Goal: Task Accomplishment & Management: Manage account settings

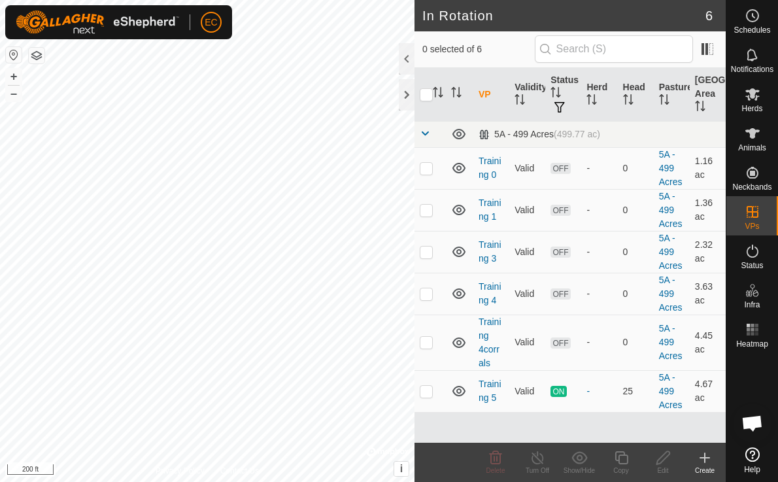
scroll to position [2864, 0]
checkbox input "true"
click at [626, 456] on icon at bounding box center [621, 458] width 16 height 16
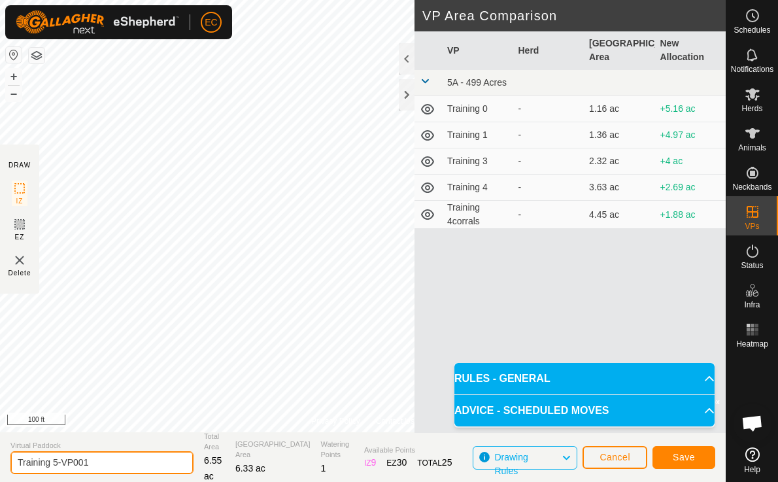
click at [90, 461] on input "Training 5-VP001" at bounding box center [101, 462] width 183 height 23
drag, startPoint x: 95, startPoint y: 465, endPoint x: 54, endPoint y: 465, distance: 40.5
click at [54, 465] on input "Training 5-VP001" at bounding box center [101, 462] width 183 height 23
type input "Training 6"
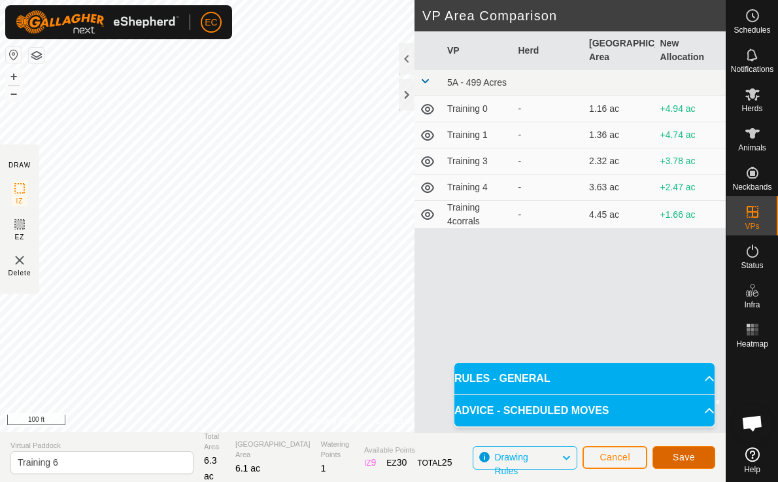
click at [674, 457] on span "Save" at bounding box center [683, 457] width 22 height 10
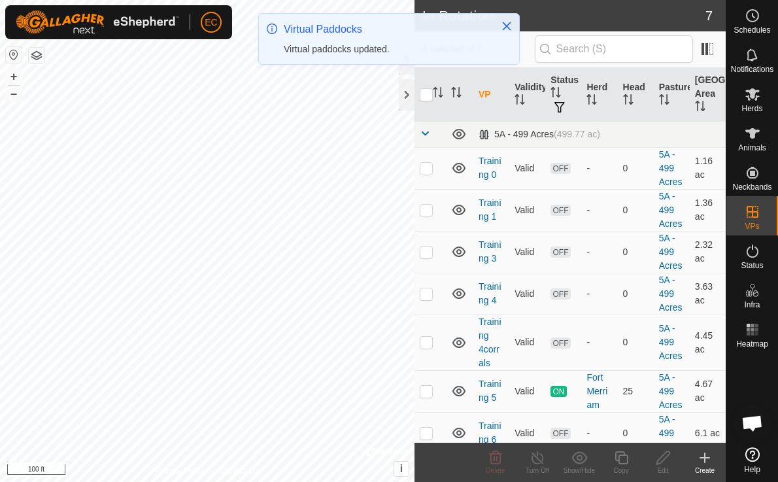
checkbox input "true"
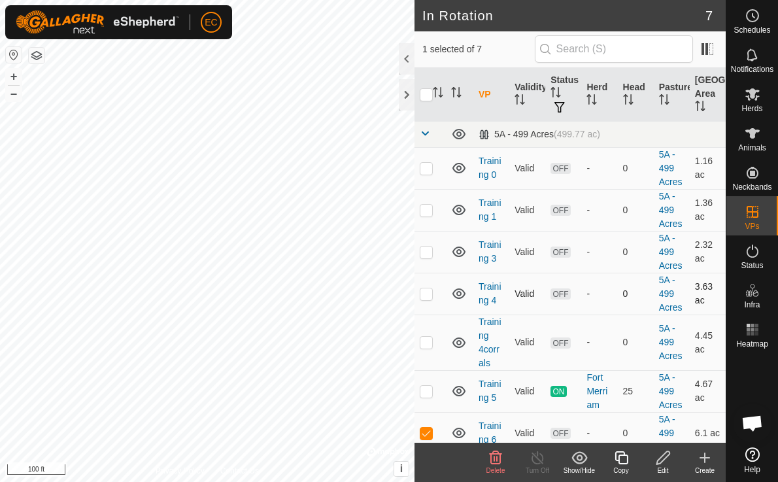
scroll to position [11, 0]
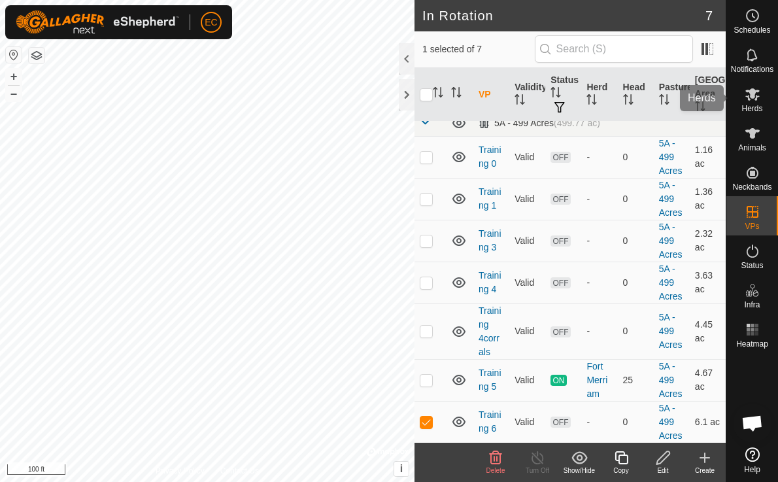
click at [752, 96] on icon at bounding box center [752, 94] width 14 height 12
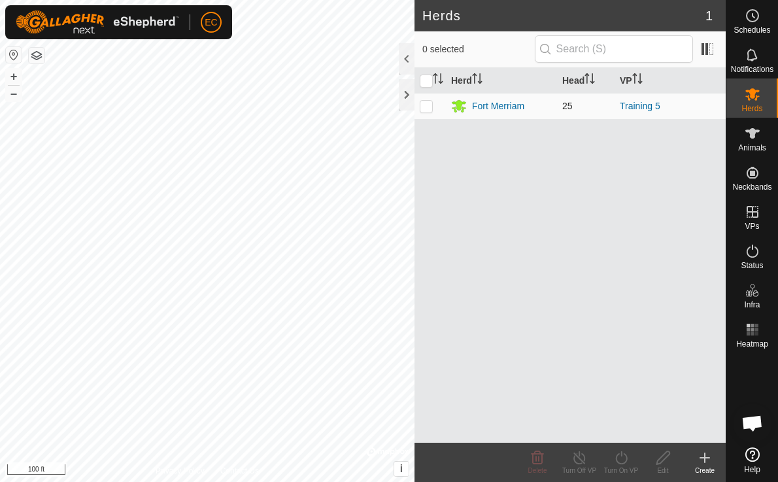
click at [425, 106] on p-checkbox at bounding box center [426, 106] width 13 height 10
checkbox input "true"
click at [622, 458] on icon at bounding box center [621, 458] width 16 height 16
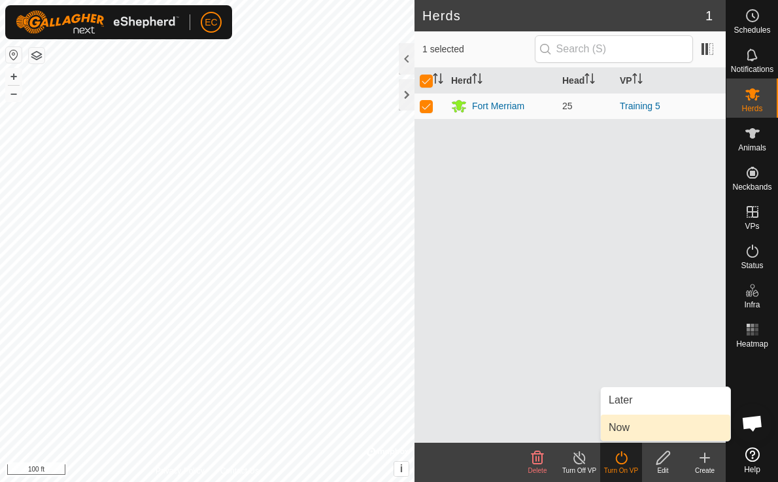
click at [629, 425] on link "Now" at bounding box center [665, 427] width 129 height 26
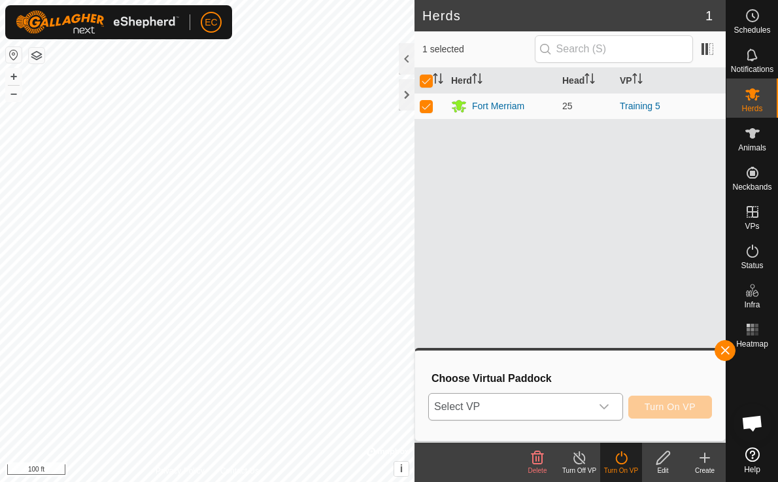
click at [591, 410] on div "dropdown trigger" at bounding box center [604, 406] width 26 height 26
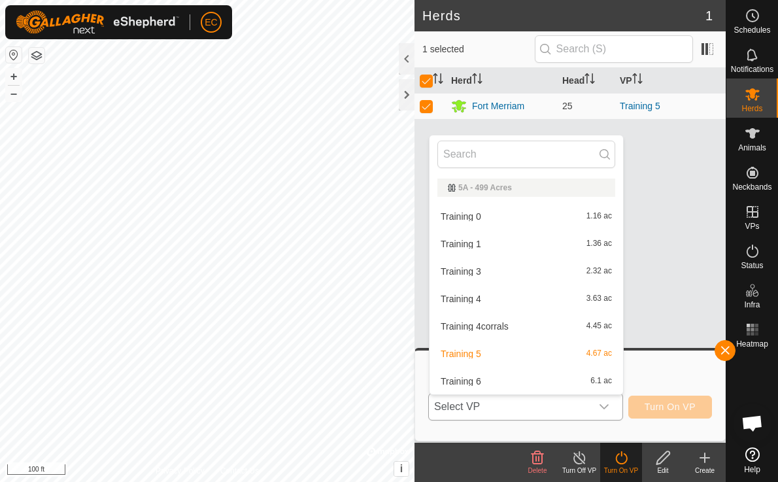
click at [572, 381] on li "Training 6 6.1 ac" at bounding box center [525, 381] width 193 height 26
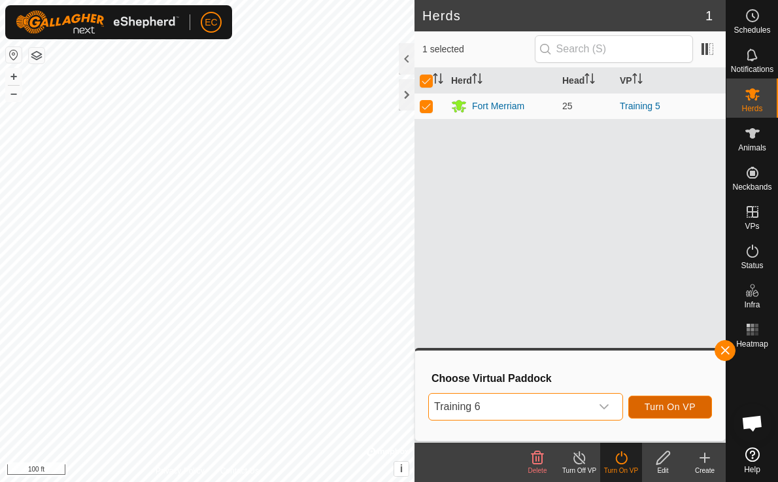
click at [681, 412] on span "Turn On VP" at bounding box center [669, 406] width 51 height 10
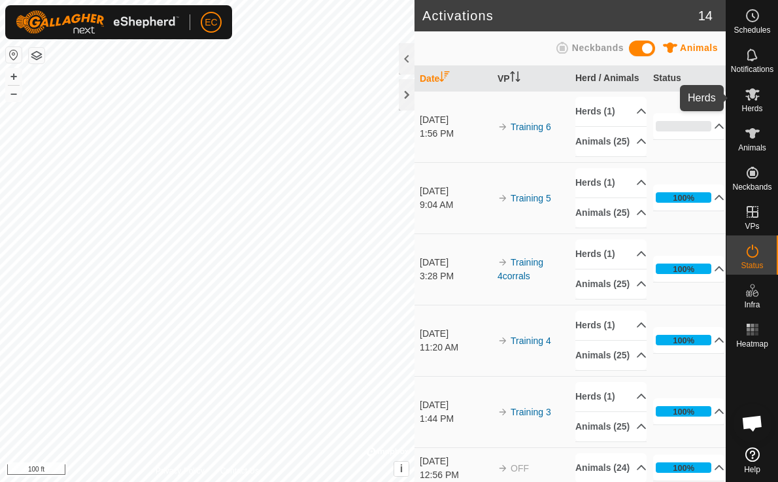
click at [742, 99] on es-mob-svg-icon at bounding box center [752, 94] width 24 height 21
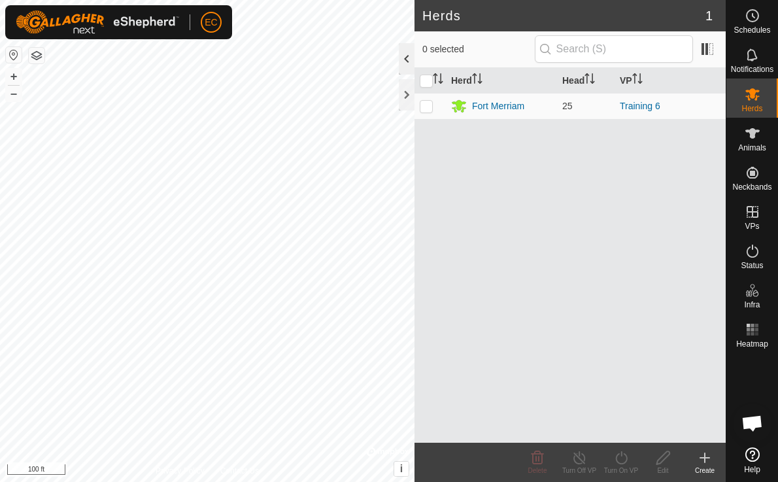
click at [408, 63] on div at bounding box center [407, 58] width 16 height 31
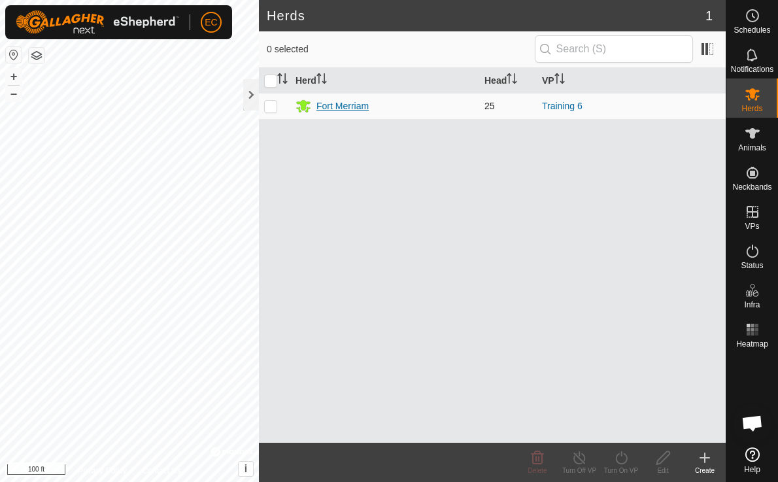
click at [344, 105] on div "Fort Merriam" at bounding box center [342, 106] width 52 height 14
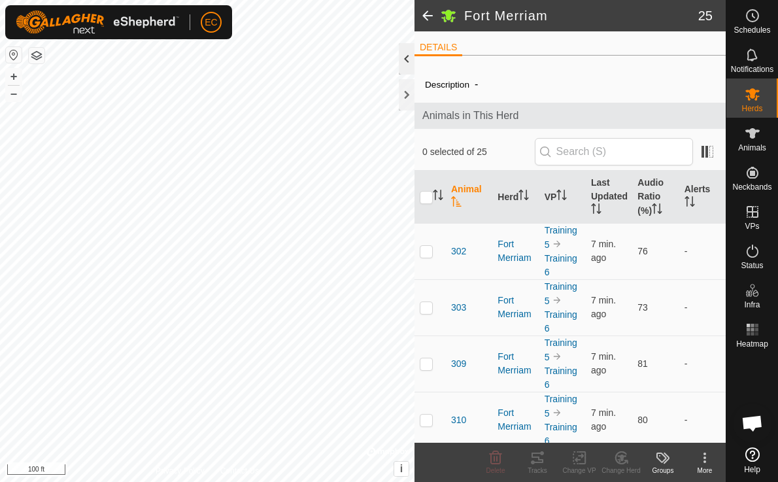
click at [406, 62] on div at bounding box center [407, 58] width 16 height 31
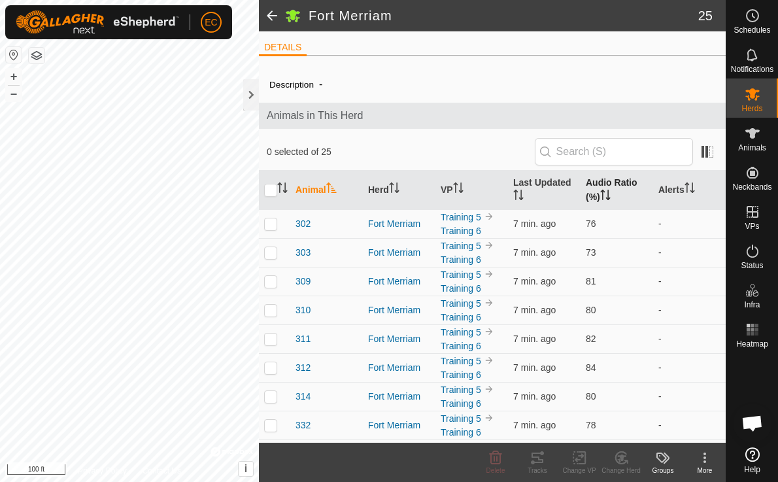
click at [601, 191] on th "Audio Ratio (%)" at bounding box center [616, 190] width 73 height 39
click at [595, 197] on th "Audio Ratio (%)" at bounding box center [616, 190] width 73 height 39
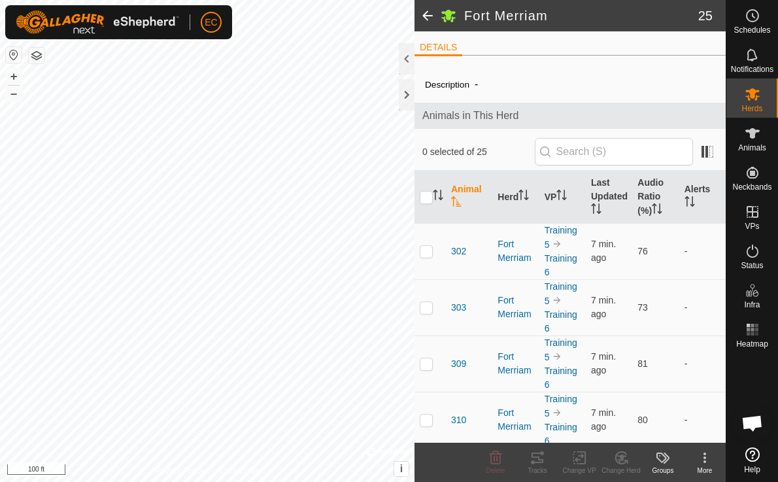
scroll to position [2864, 0]
click at [407, 58] on div at bounding box center [407, 58] width 16 height 31
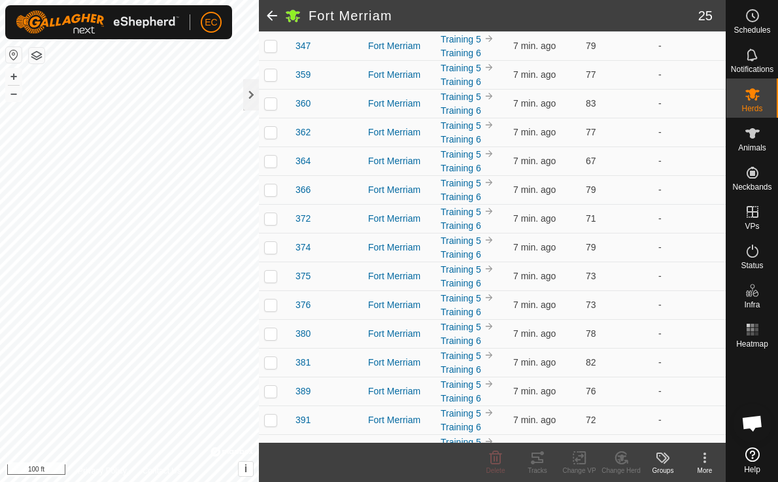
scroll to position [478, 0]
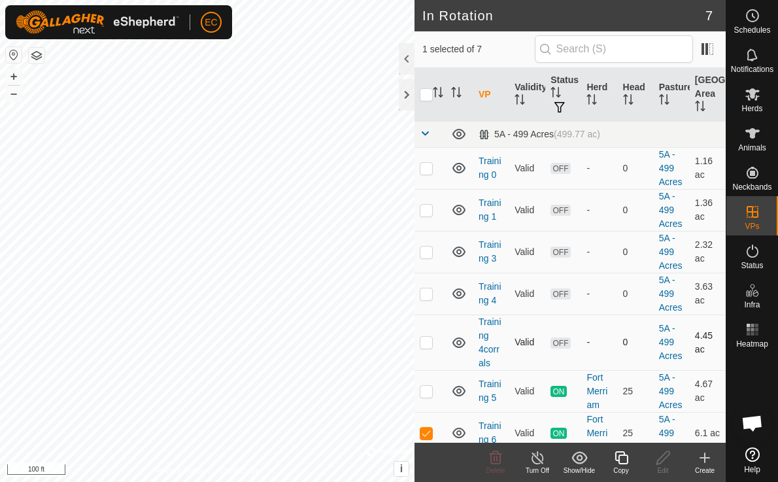
scroll to position [11, 0]
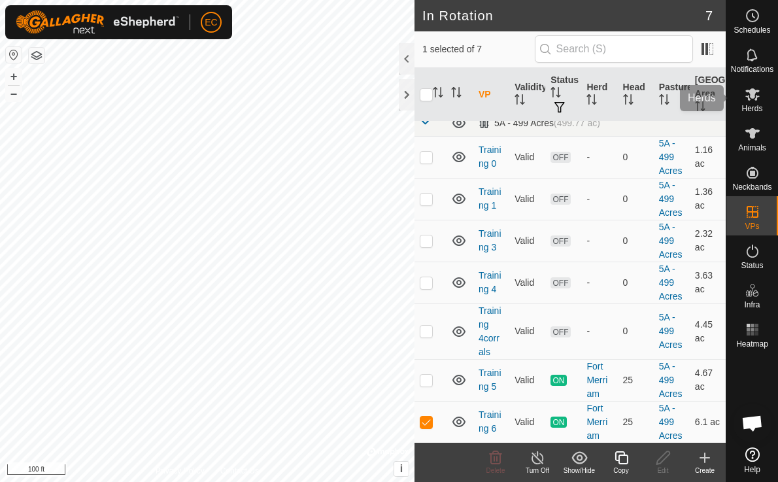
click at [748, 101] on icon at bounding box center [752, 94] width 16 height 16
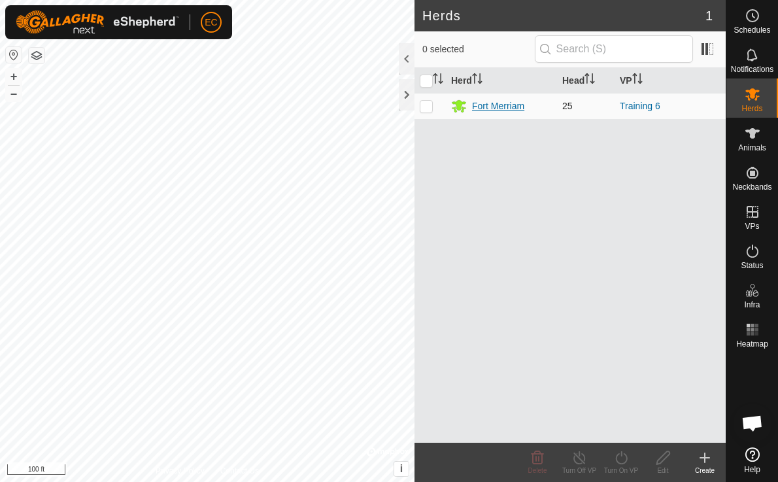
click at [495, 108] on div "Fort Merriam" at bounding box center [498, 106] width 52 height 14
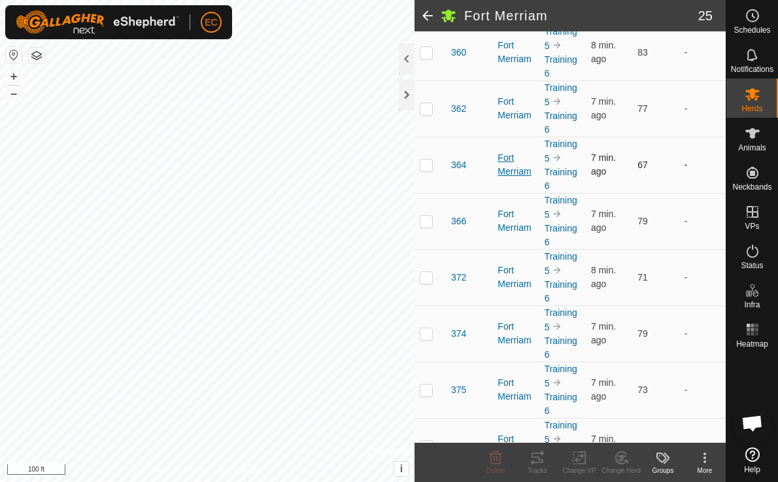
scroll to position [868, 0]
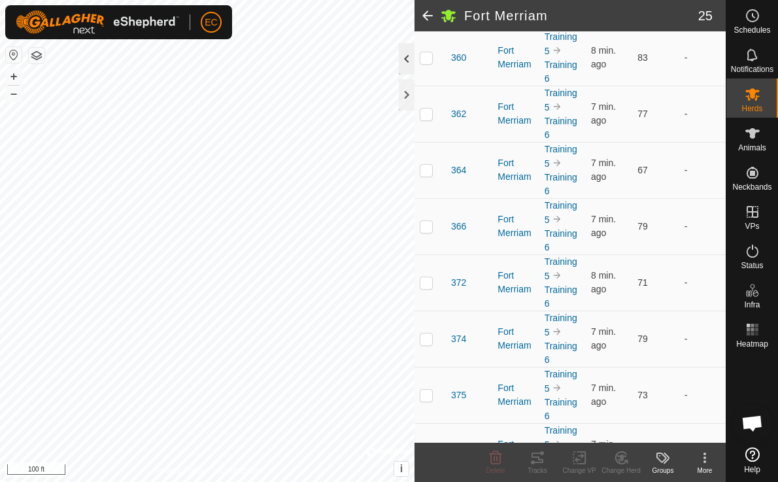
click at [406, 63] on div at bounding box center [407, 58] width 16 height 31
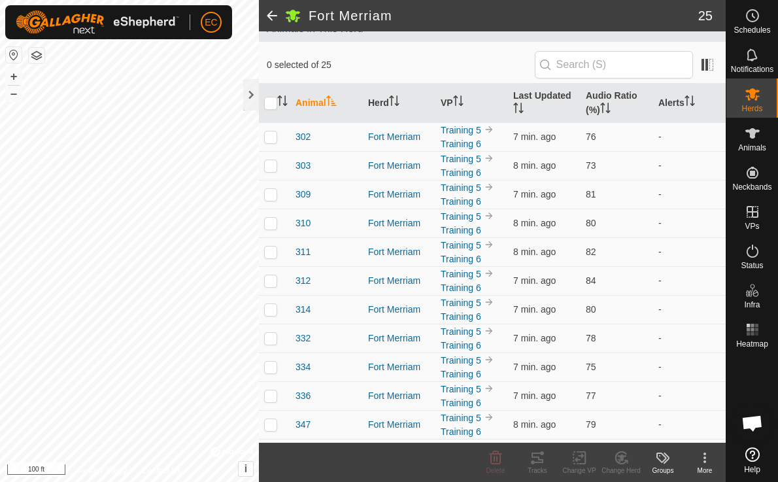
scroll to position [78, 0]
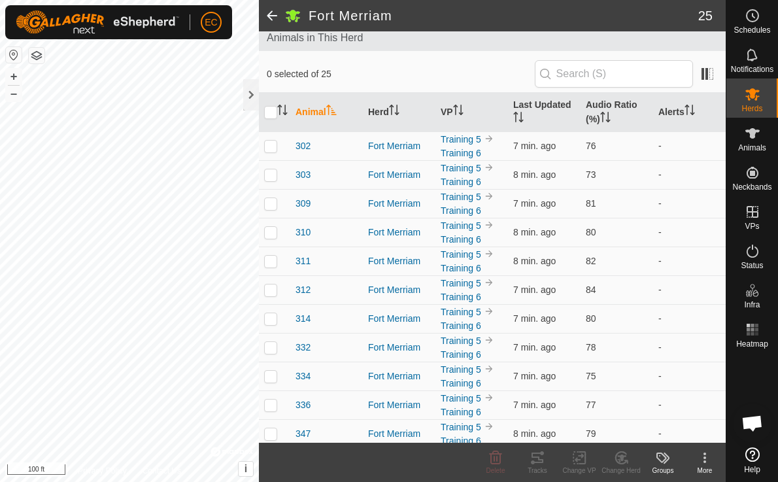
click at [703, 467] on div "More" at bounding box center [705, 470] width 42 height 10
click at [499, 42] on span "Animals in This Herd" at bounding box center [492, 38] width 451 height 16
click at [752, 68] on span "Notifications" at bounding box center [752, 69] width 42 height 8
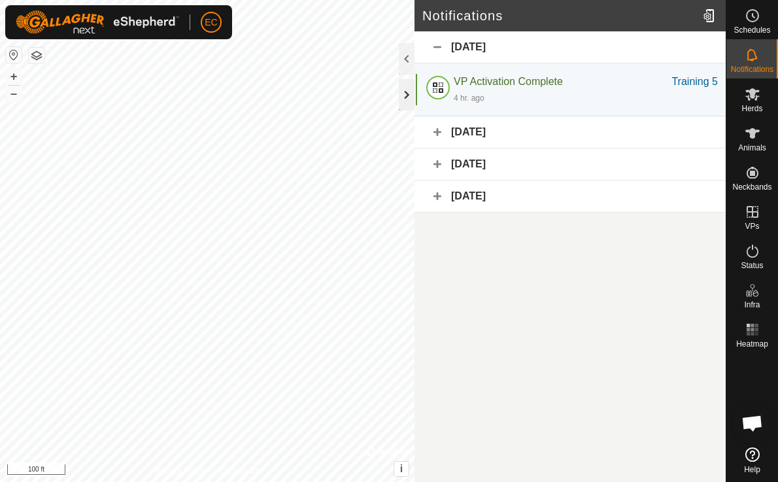
click at [411, 95] on div at bounding box center [407, 94] width 16 height 31
